Goal: Go to known website: Access a specific website the user already knows

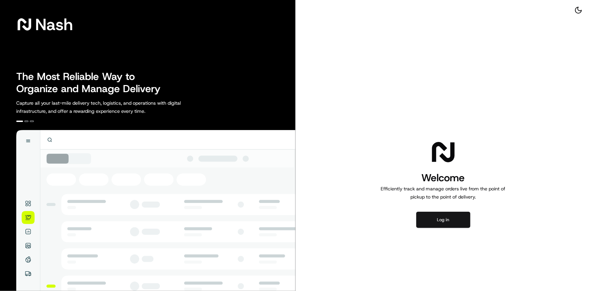
click at [455, 220] on button "Log in" at bounding box center [443, 220] width 54 height 16
